Goal: Transaction & Acquisition: Subscribe to service/newsletter

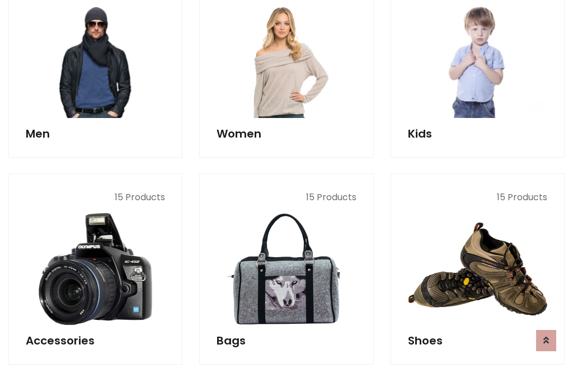
scroll to position [811, 0]
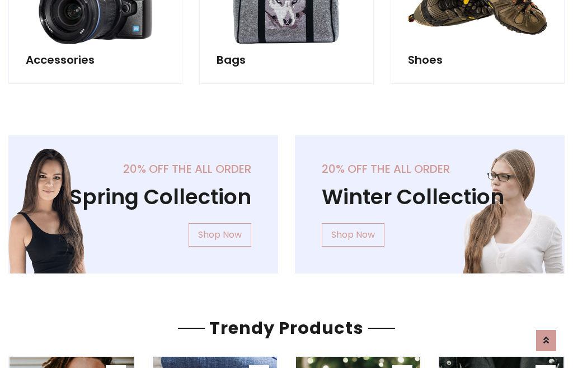
click at [286, 200] on div "20% off the all order Winter Collection Shop Now" at bounding box center [429, 213] width 286 height 156
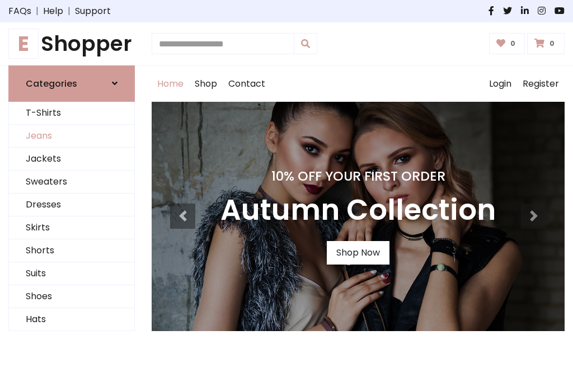
click at [72, 136] on link "Jeans" at bounding box center [71, 136] width 125 height 23
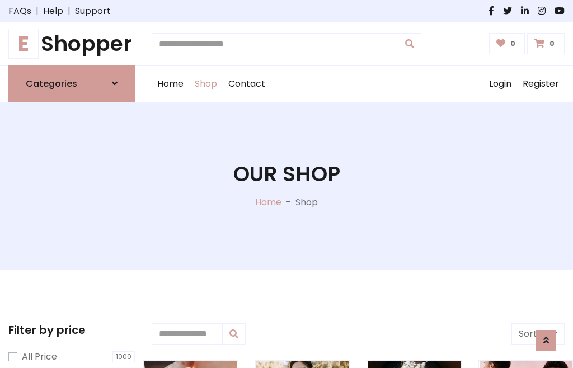
scroll to position [353, 0]
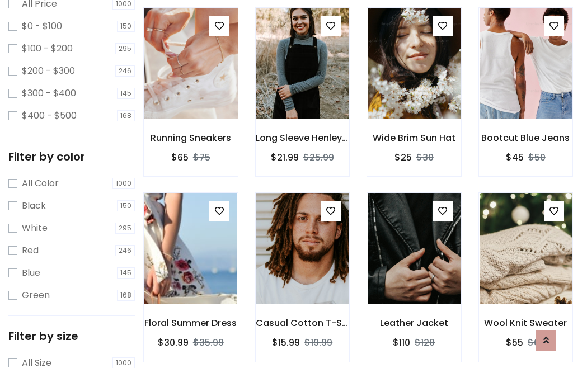
click at [190, 87] on img at bounding box center [190, 63] width 111 height 268
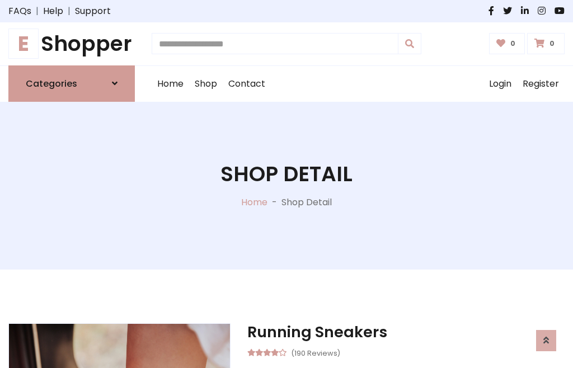
scroll to position [120, 0]
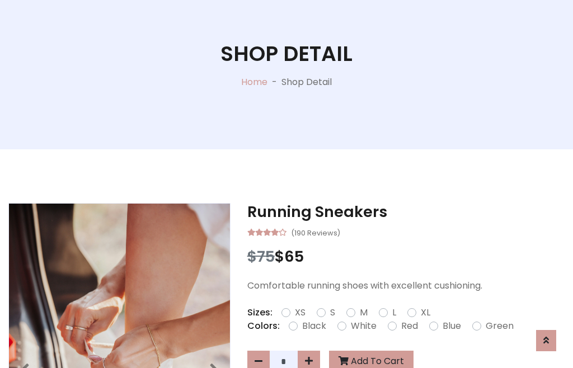
click at [408, 326] on label "Red" at bounding box center [409, 325] width 17 height 13
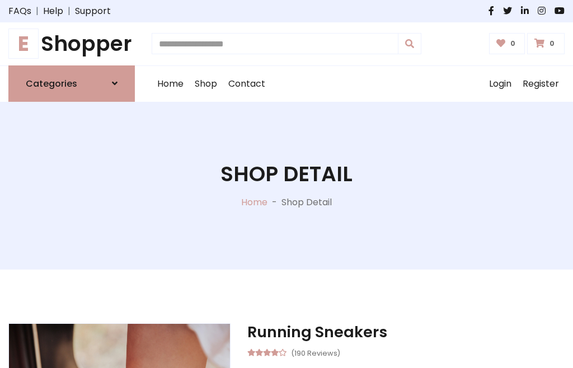
click at [286, 184] on h1 "Shop Detail" at bounding box center [286, 174] width 132 height 25
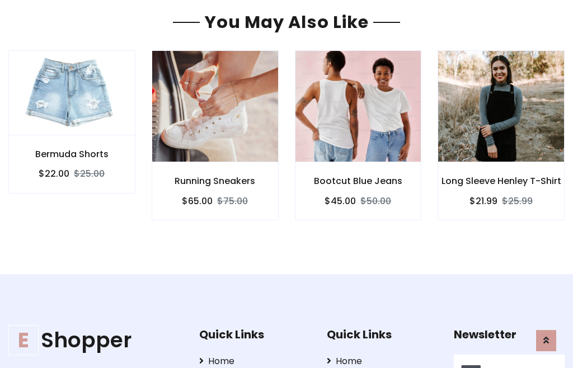
type input "******"
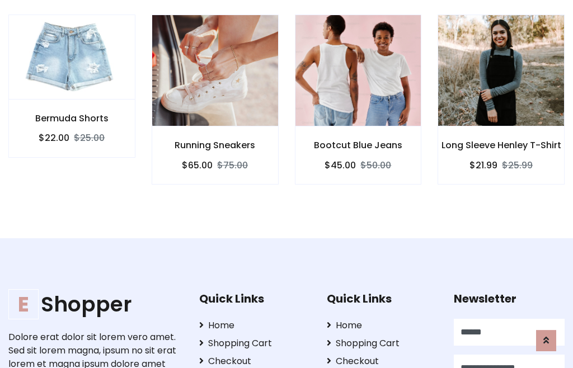
scroll to position [0, 1]
type input "**********"
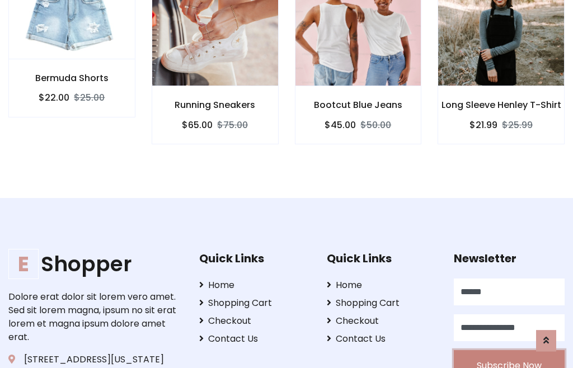
scroll to position [1013, 0]
